Goal: Check status: Check status

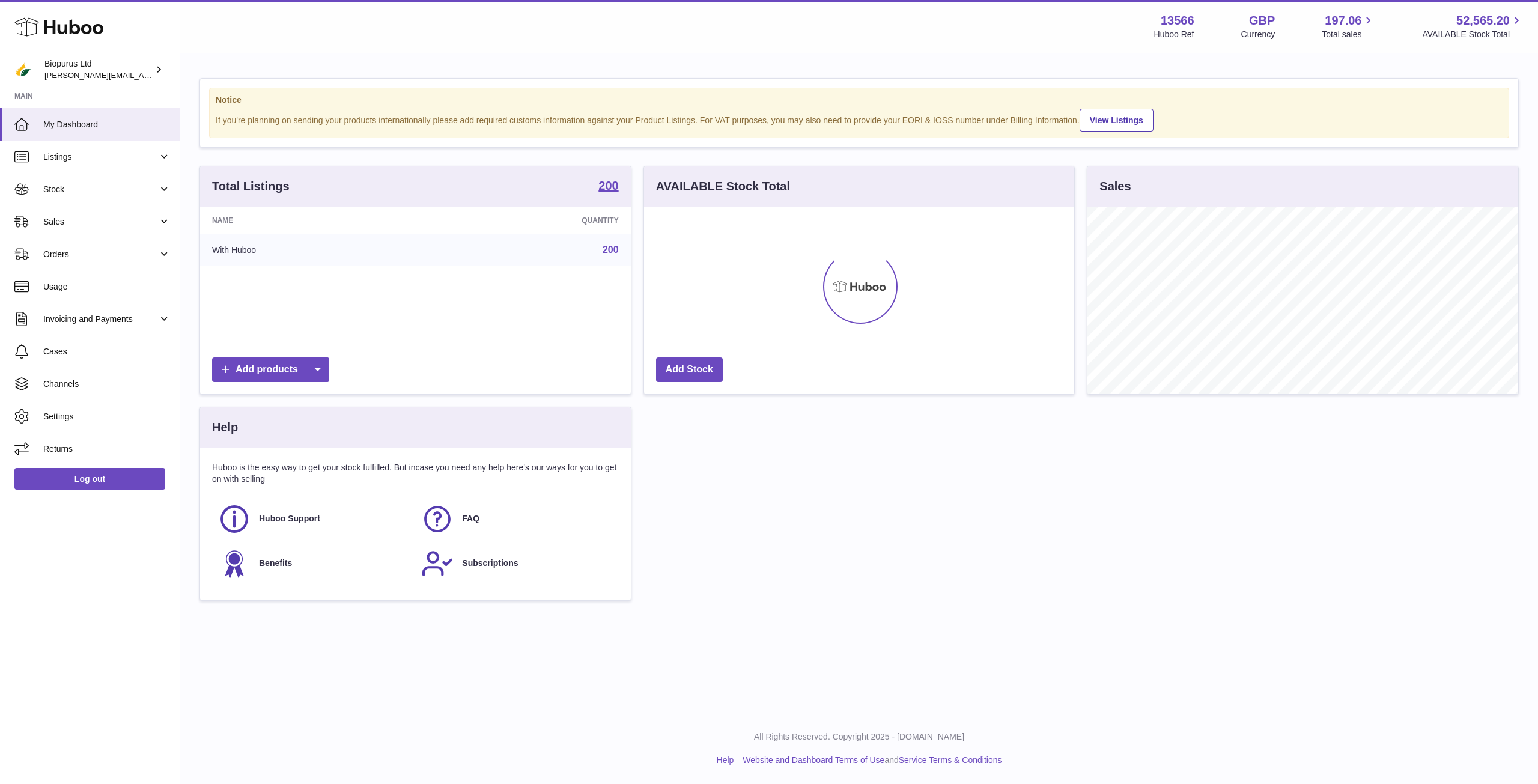
scroll to position [188, 430]
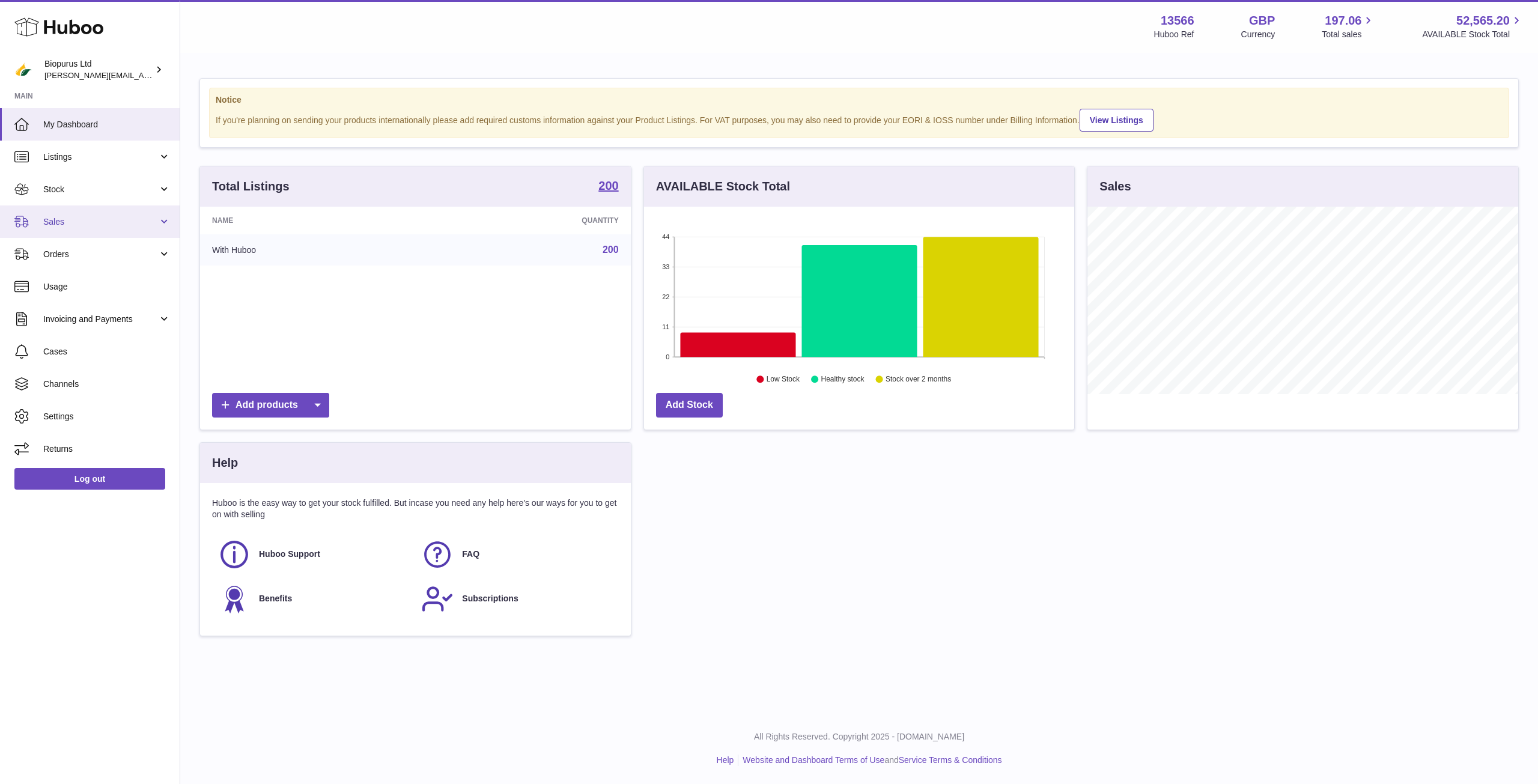
click at [79, 219] on span "Sales" at bounding box center [101, 222] width 115 height 11
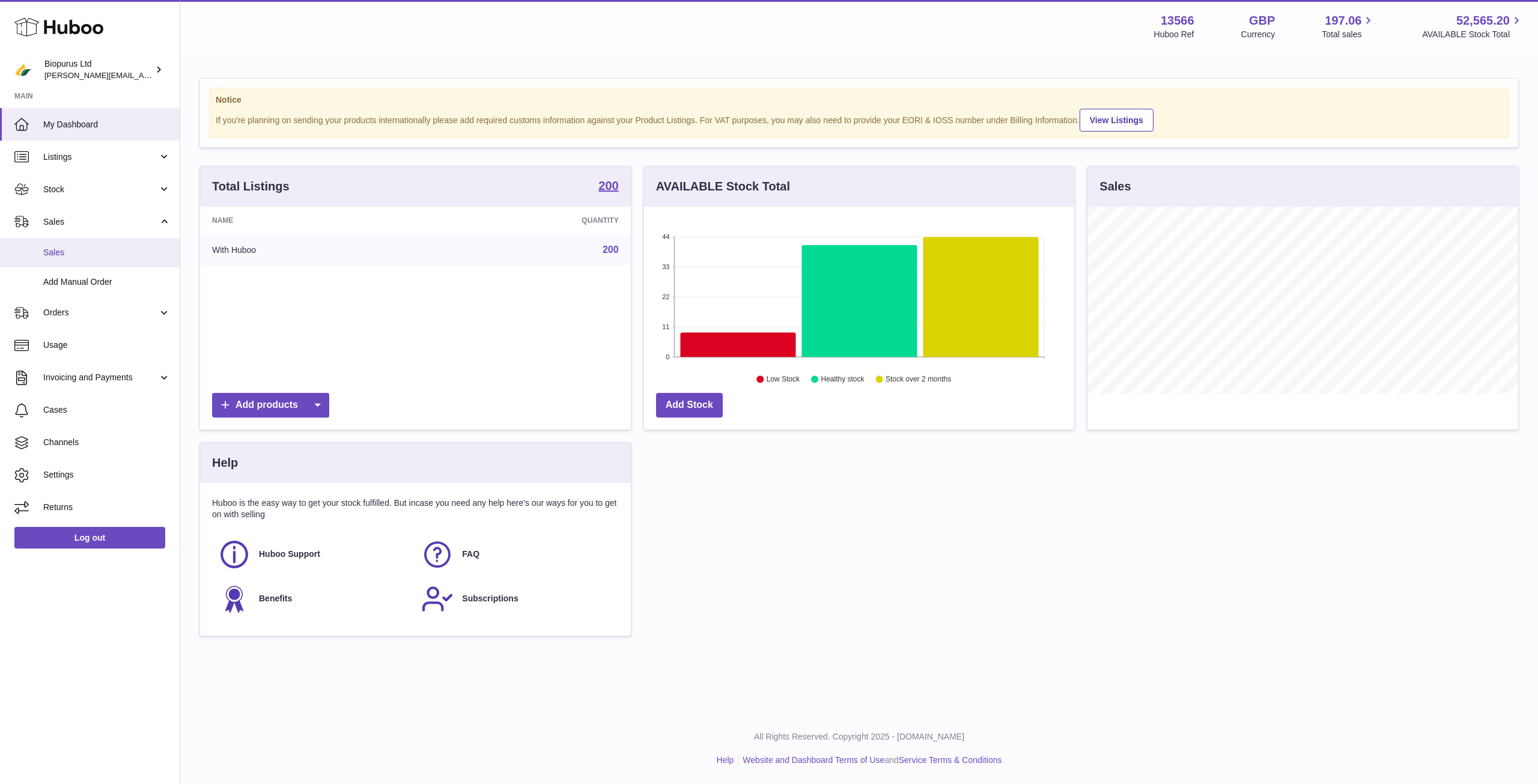
click at [98, 249] on span "Sales" at bounding box center [107, 252] width 127 height 11
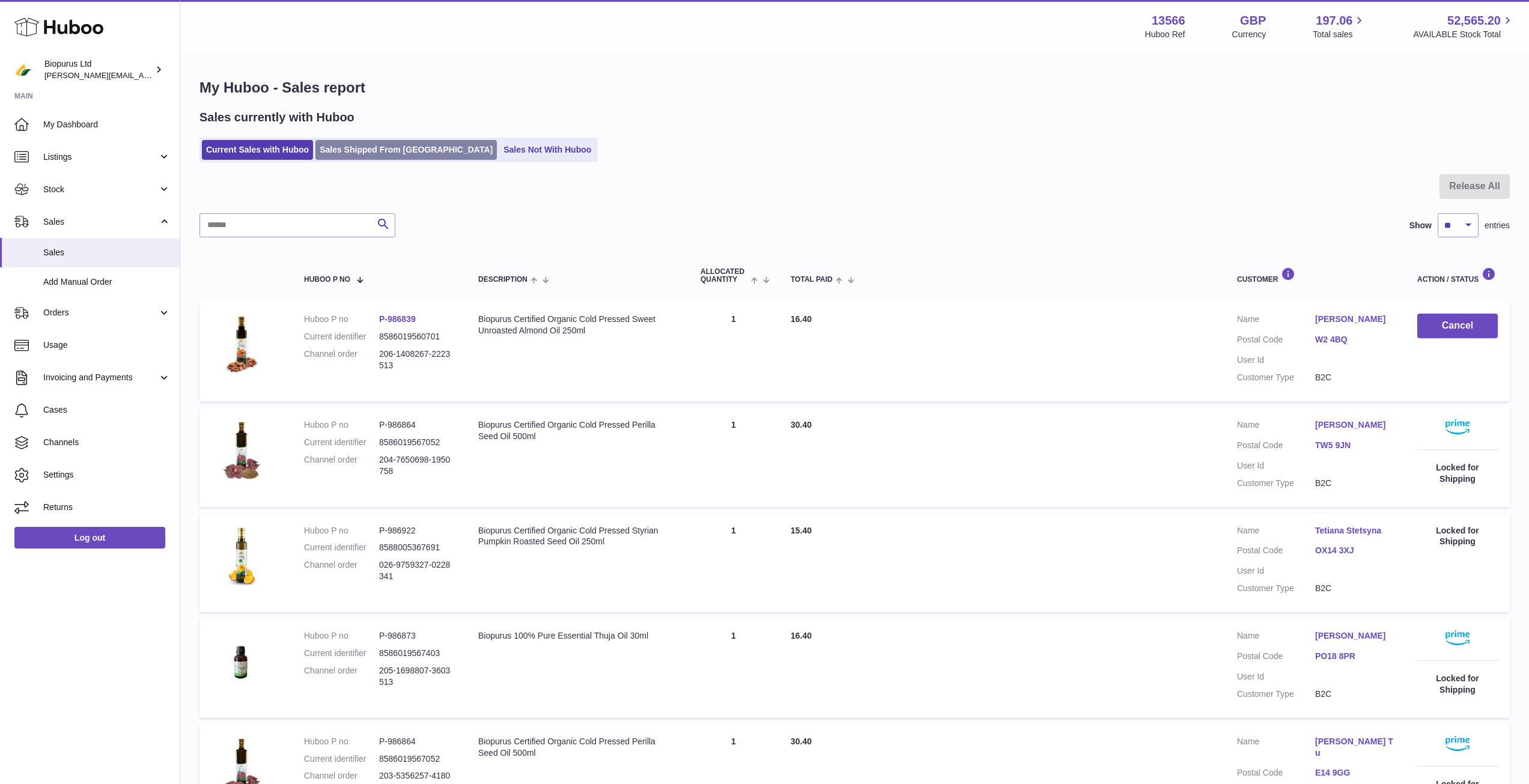
click at [429, 145] on link "Sales Shipped From [GEOGRAPHIC_DATA]" at bounding box center [406, 150] width 182 height 20
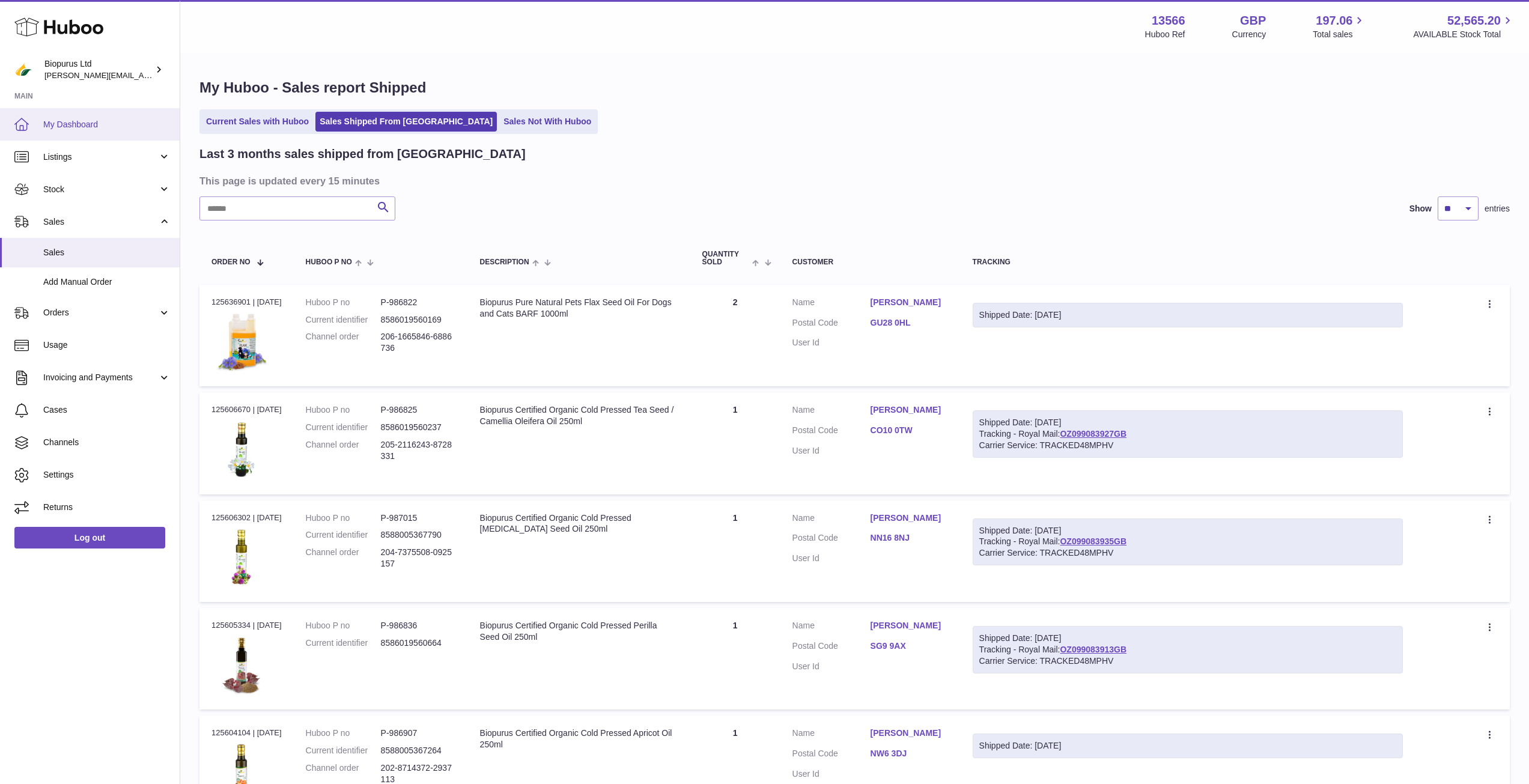
click at [85, 127] on span "My Dashboard" at bounding box center [107, 124] width 127 height 11
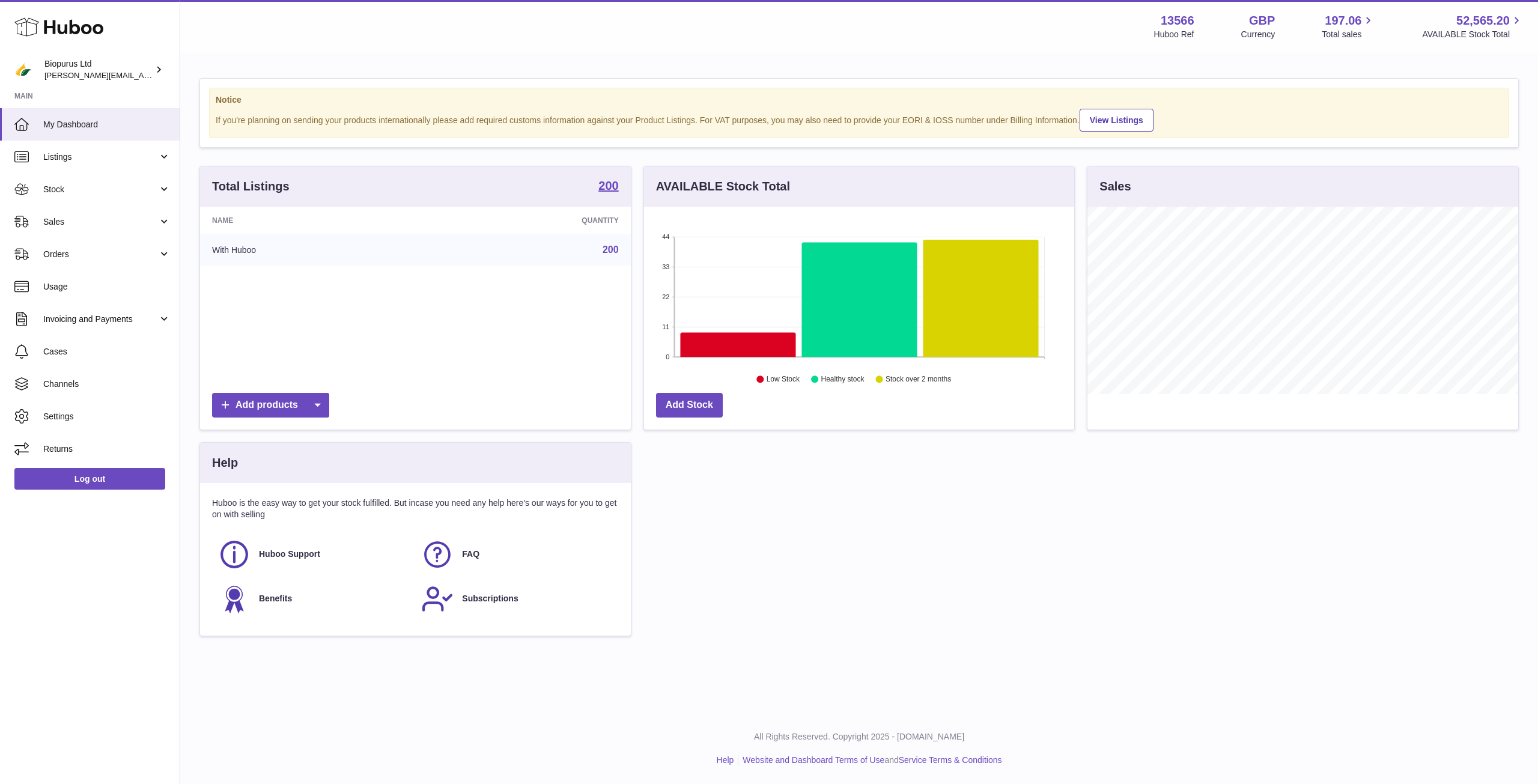
scroll to position [188, 430]
click at [68, 224] on span "Sales" at bounding box center [101, 222] width 115 height 11
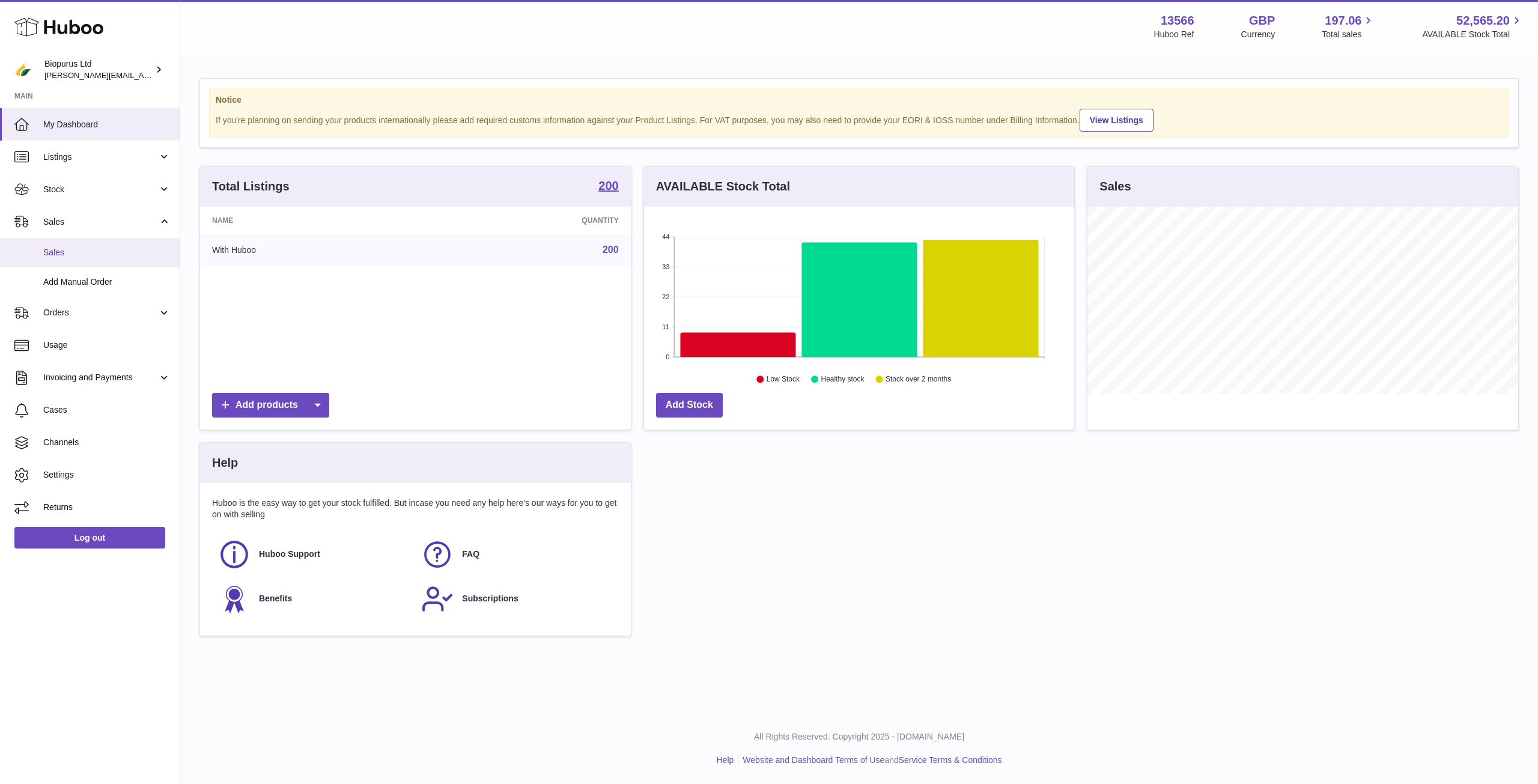
click at [126, 260] on link "Sales" at bounding box center [89, 252] width 179 height 30
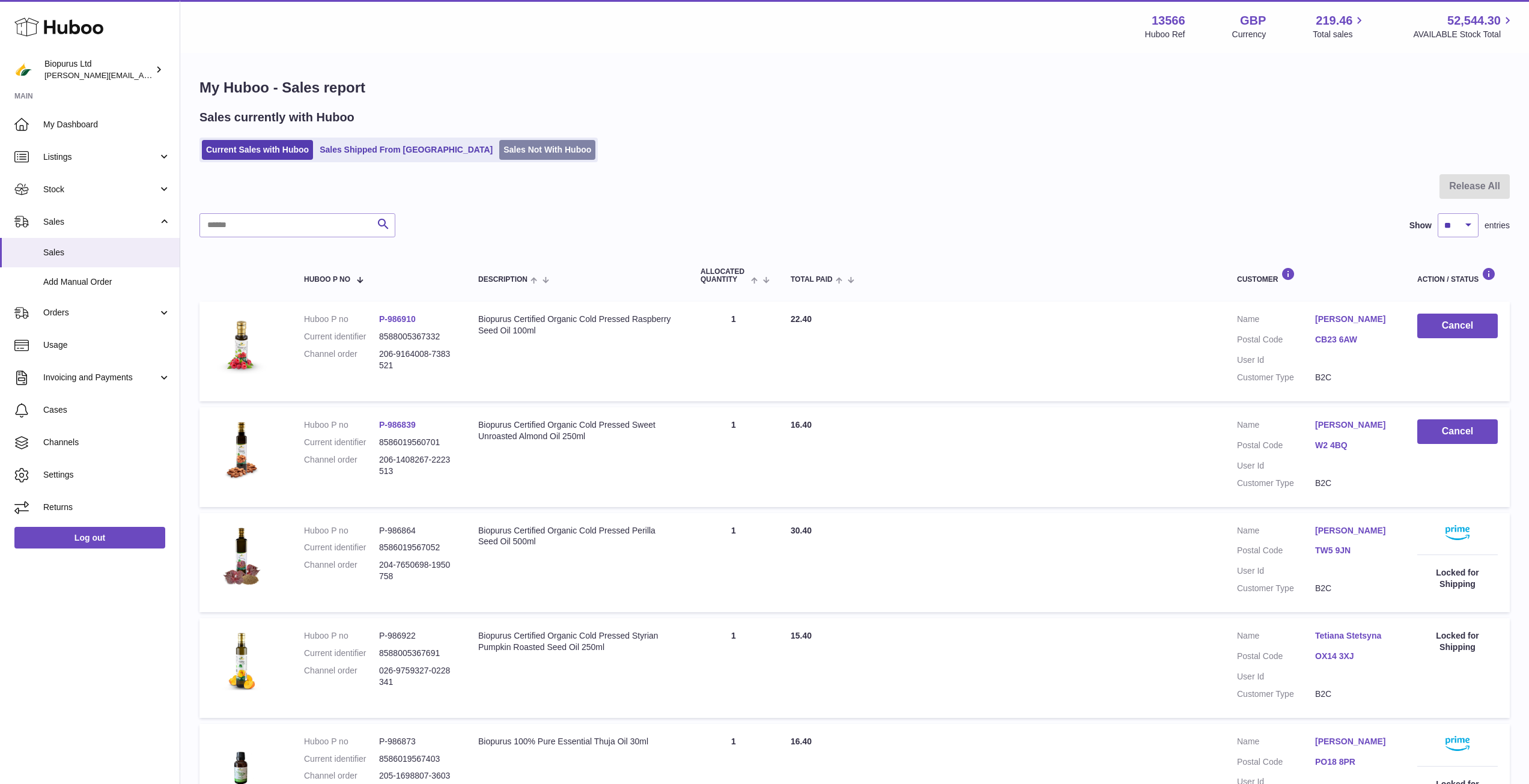
click at [500, 144] on link "Sales Not With Huboo" at bounding box center [547, 150] width 96 height 20
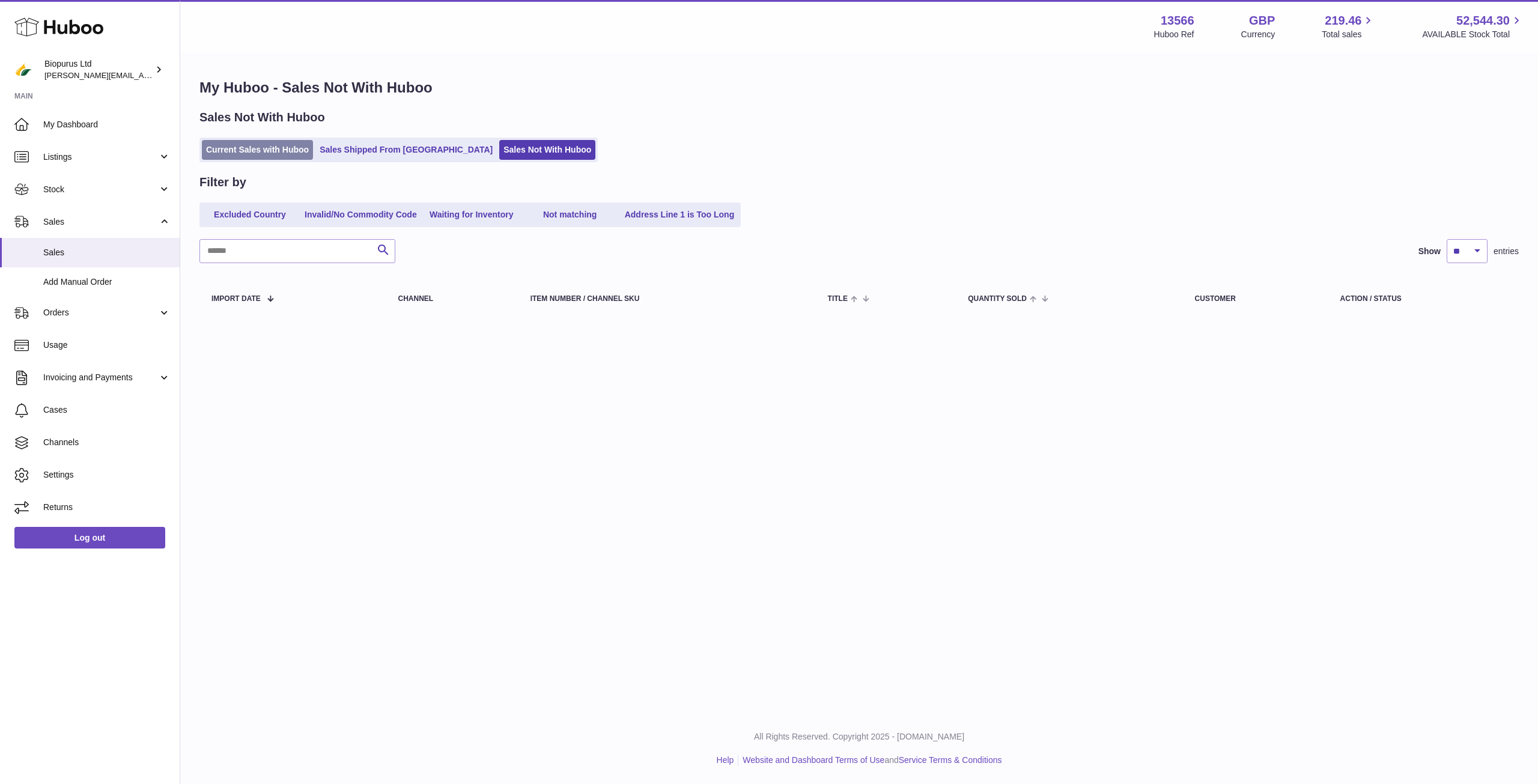
click at [257, 150] on link "Current Sales with Huboo" at bounding box center [257, 150] width 111 height 20
